Goal: Information Seeking & Learning: Learn about a topic

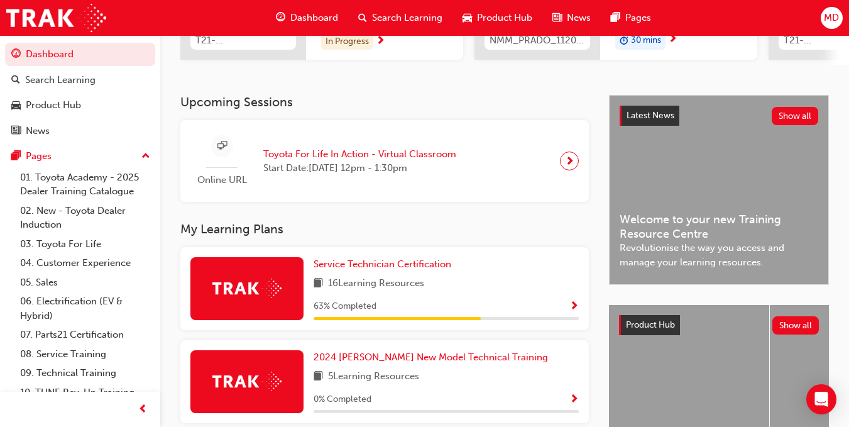
scroll to position [226, 0]
click at [363, 267] on span "Service Technician Certification" at bounding box center [383, 263] width 138 height 11
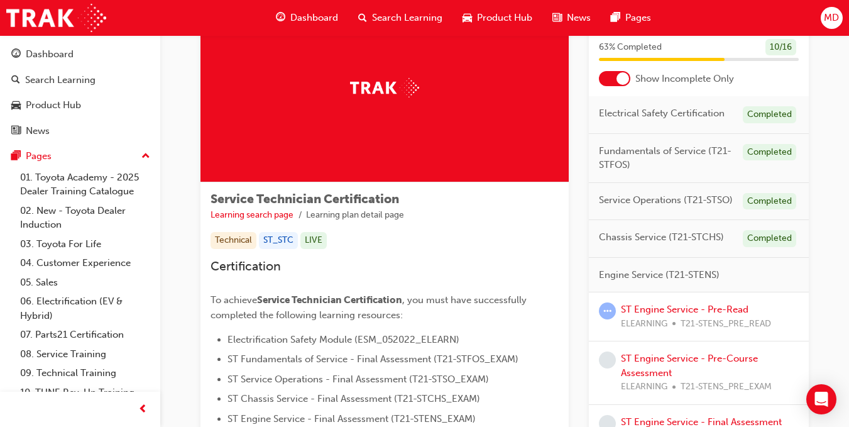
scroll to position [72, 0]
click at [654, 306] on link "ST Engine Service - Pre-Read" at bounding box center [685, 308] width 128 height 11
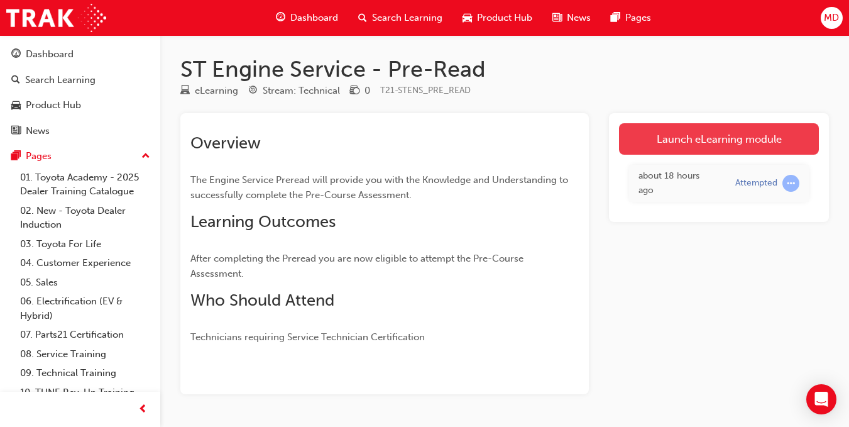
click at [682, 140] on link "Launch eLearning module" at bounding box center [719, 138] width 200 height 31
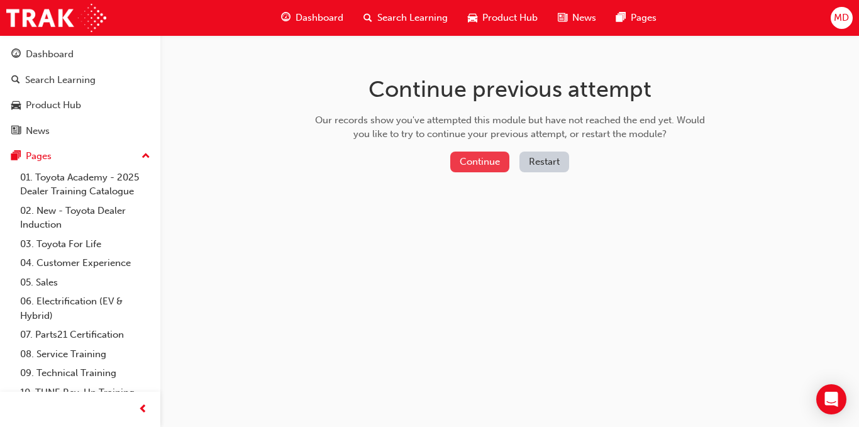
click at [475, 163] on button "Continue" at bounding box center [479, 161] width 59 height 21
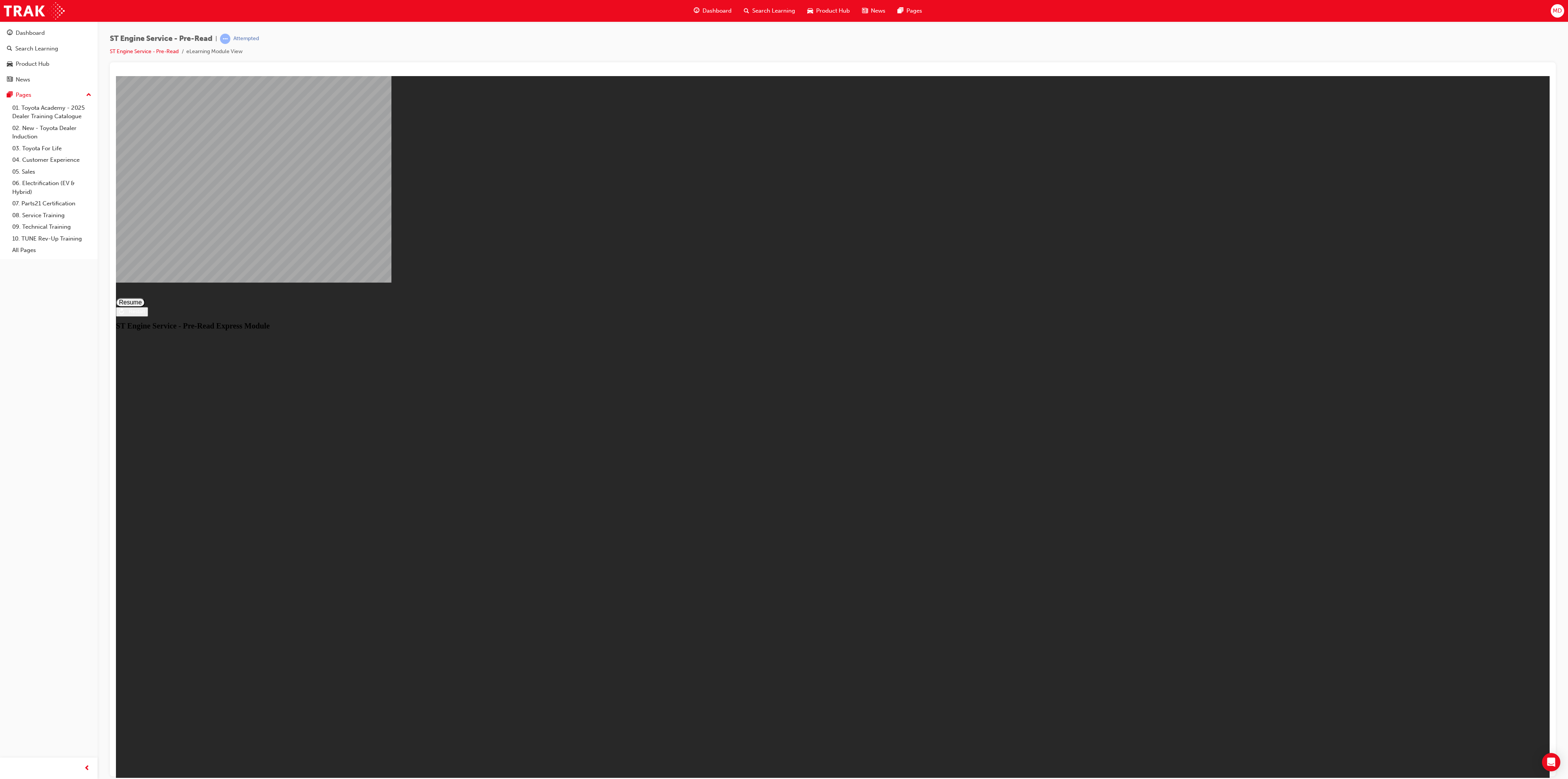
click at [145, 259] on button "Resume" at bounding box center [130, 302] width 29 height 9
